Goal: Navigation & Orientation: Find specific page/section

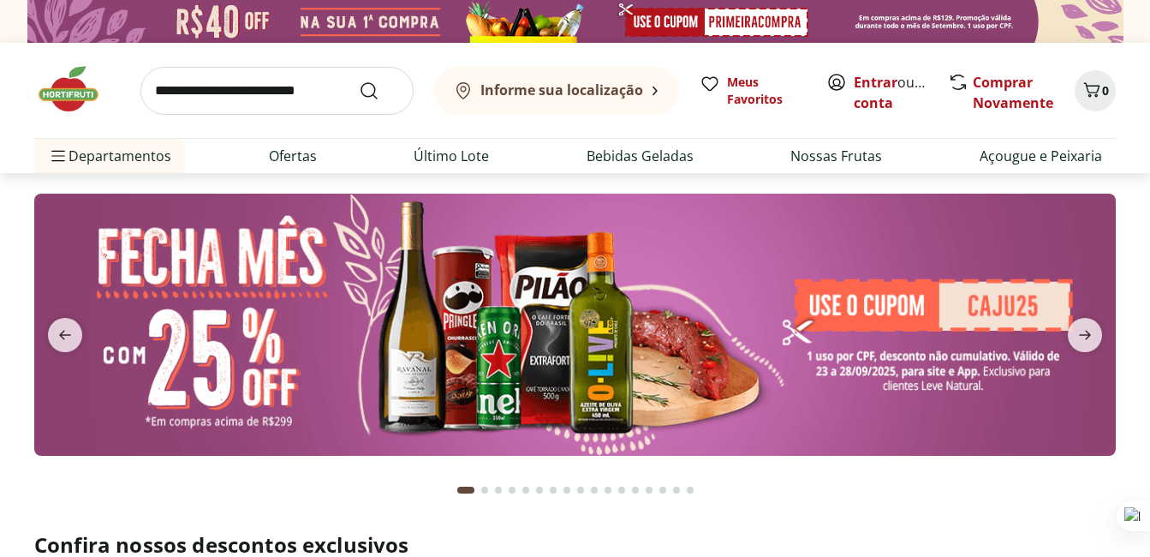
click at [69, 88] on img at bounding box center [77, 88] width 86 height 51
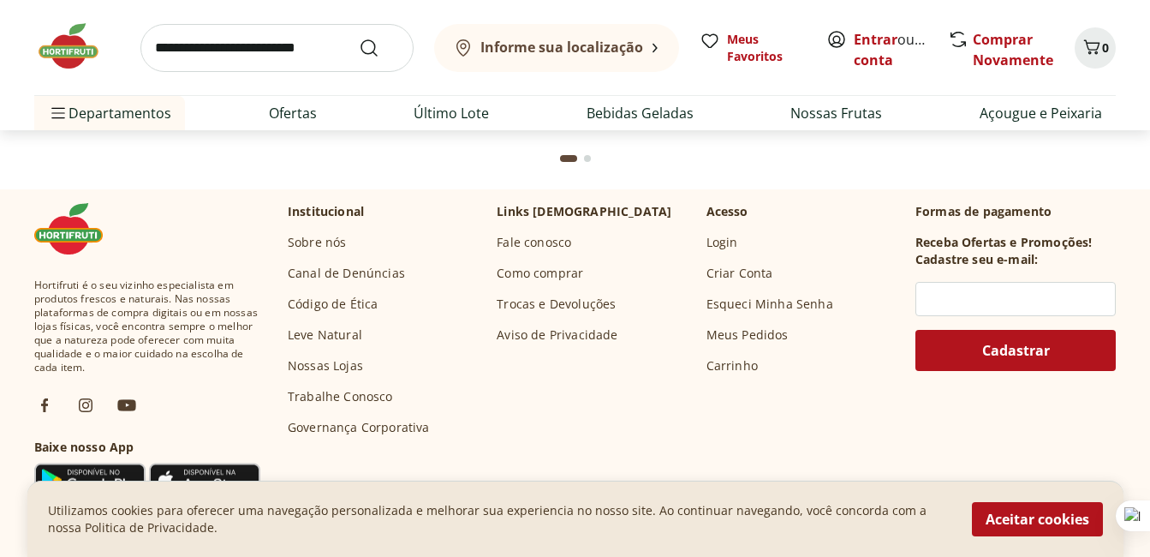
scroll to position [6924, 0]
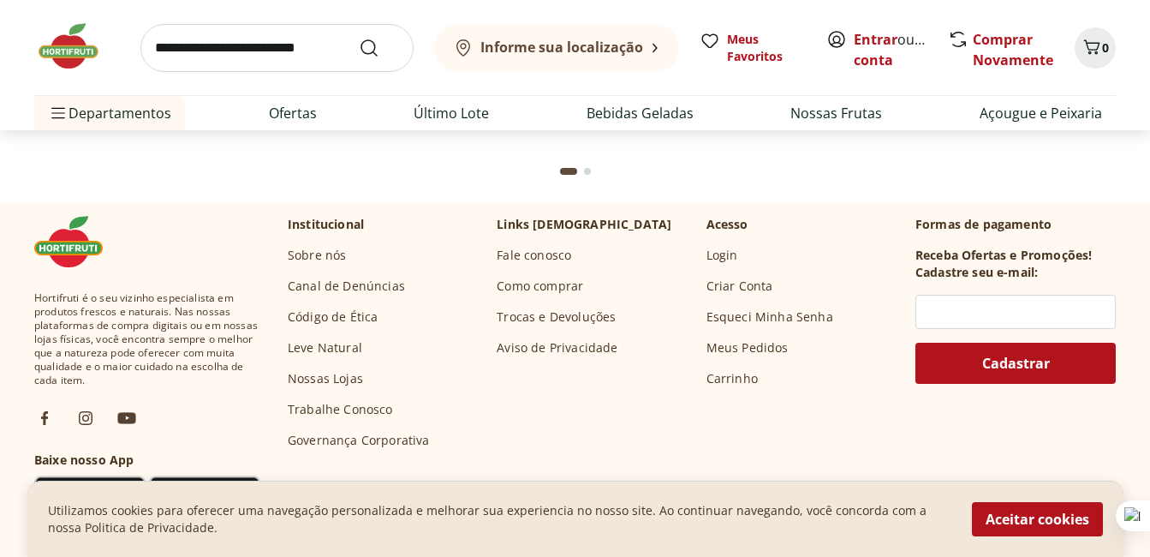
click at [324, 379] on link "Nossas Lojas" at bounding box center [325, 378] width 75 height 17
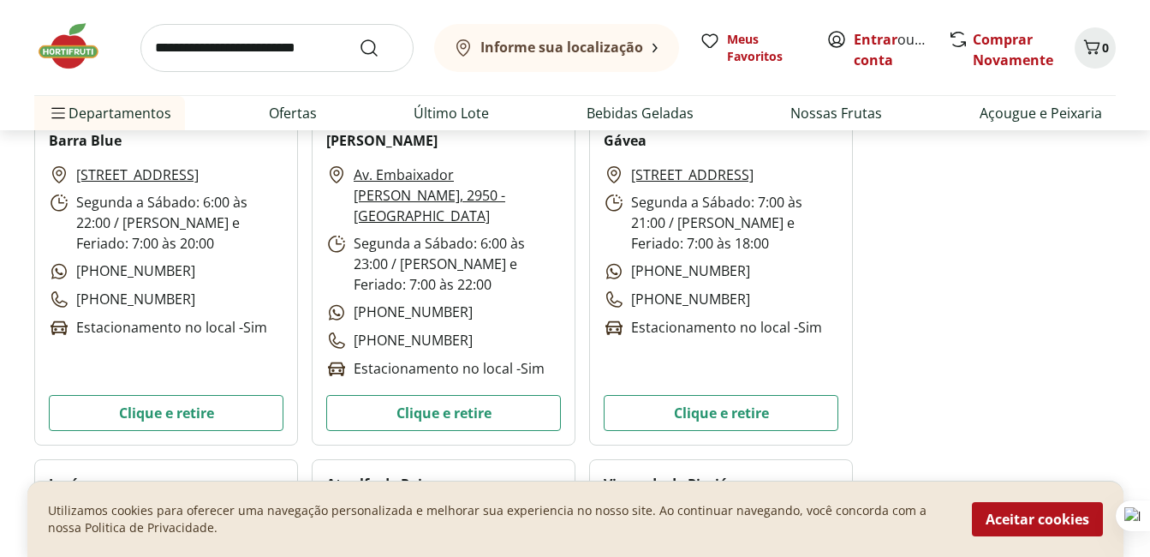
scroll to position [3593, 0]
